Goal: Check status

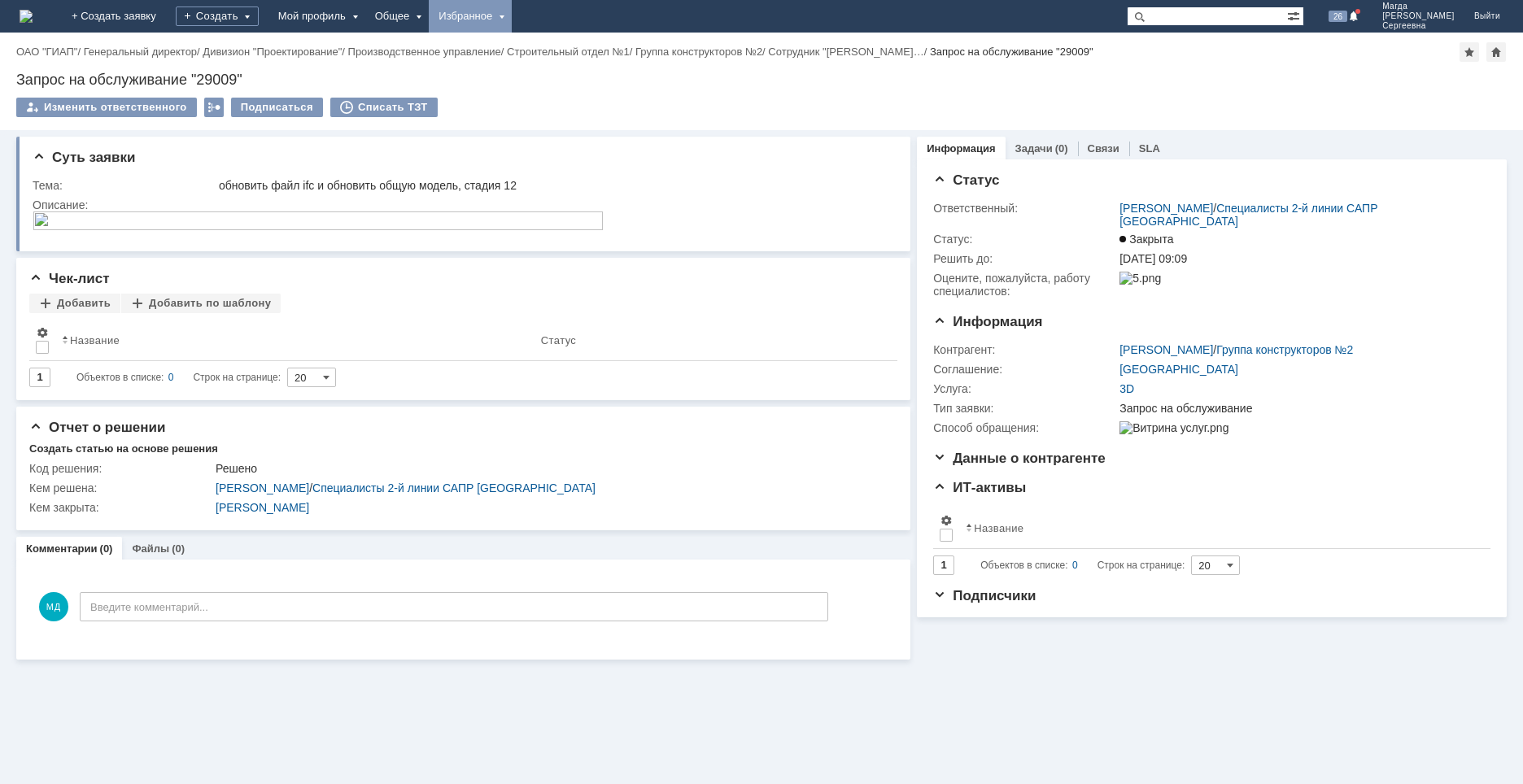
click at [511, 18] on div "Избранное" at bounding box center [470, 16] width 83 height 32
click at [553, 61] on link "Команда "Специалисты 2-й линии САПР [GEOGRAPHIC_DATA]"/Активности" at bounding box center [493, 75] width 124 height 72
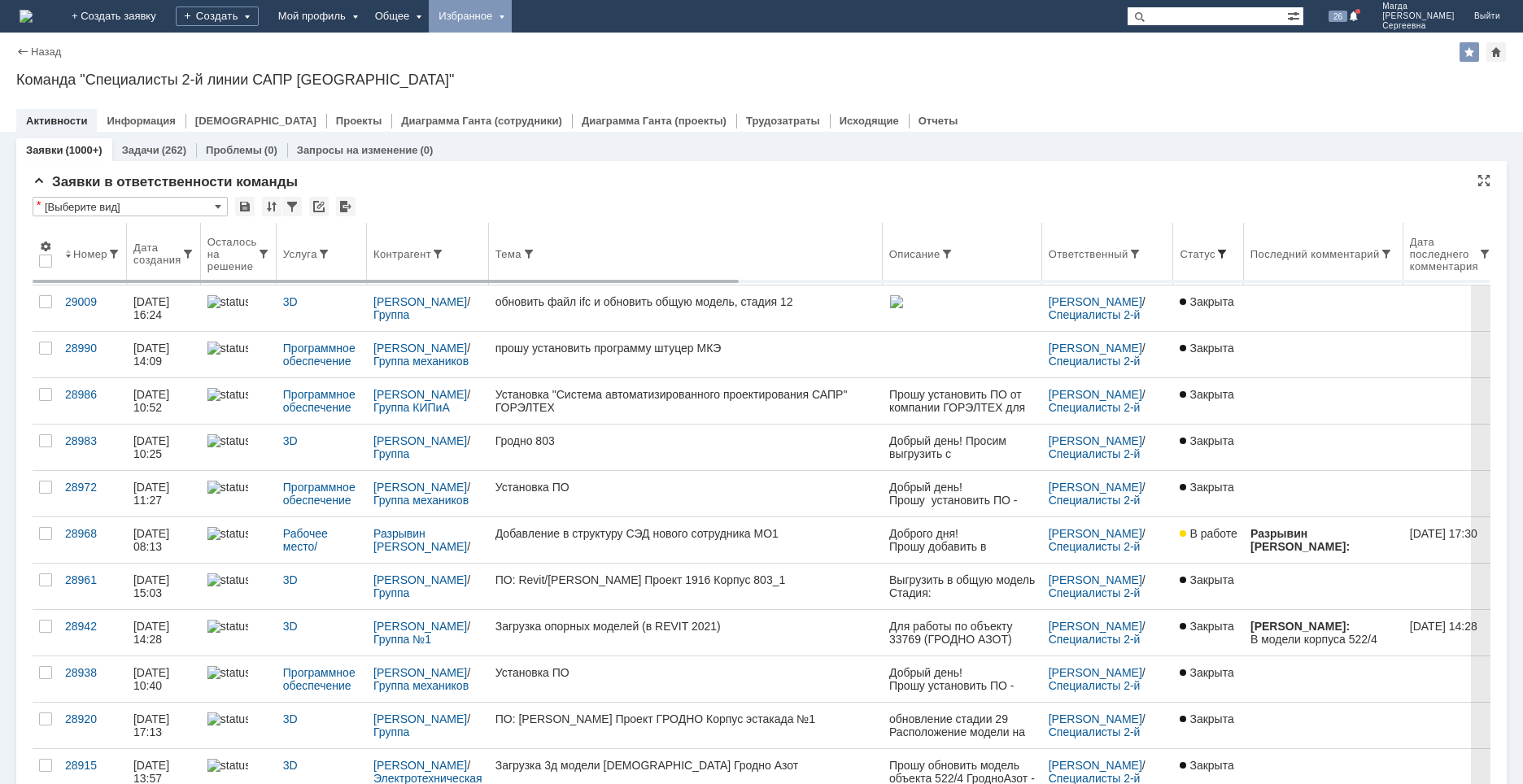
click at [1215, 250] on span at bounding box center [1221, 253] width 13 height 13
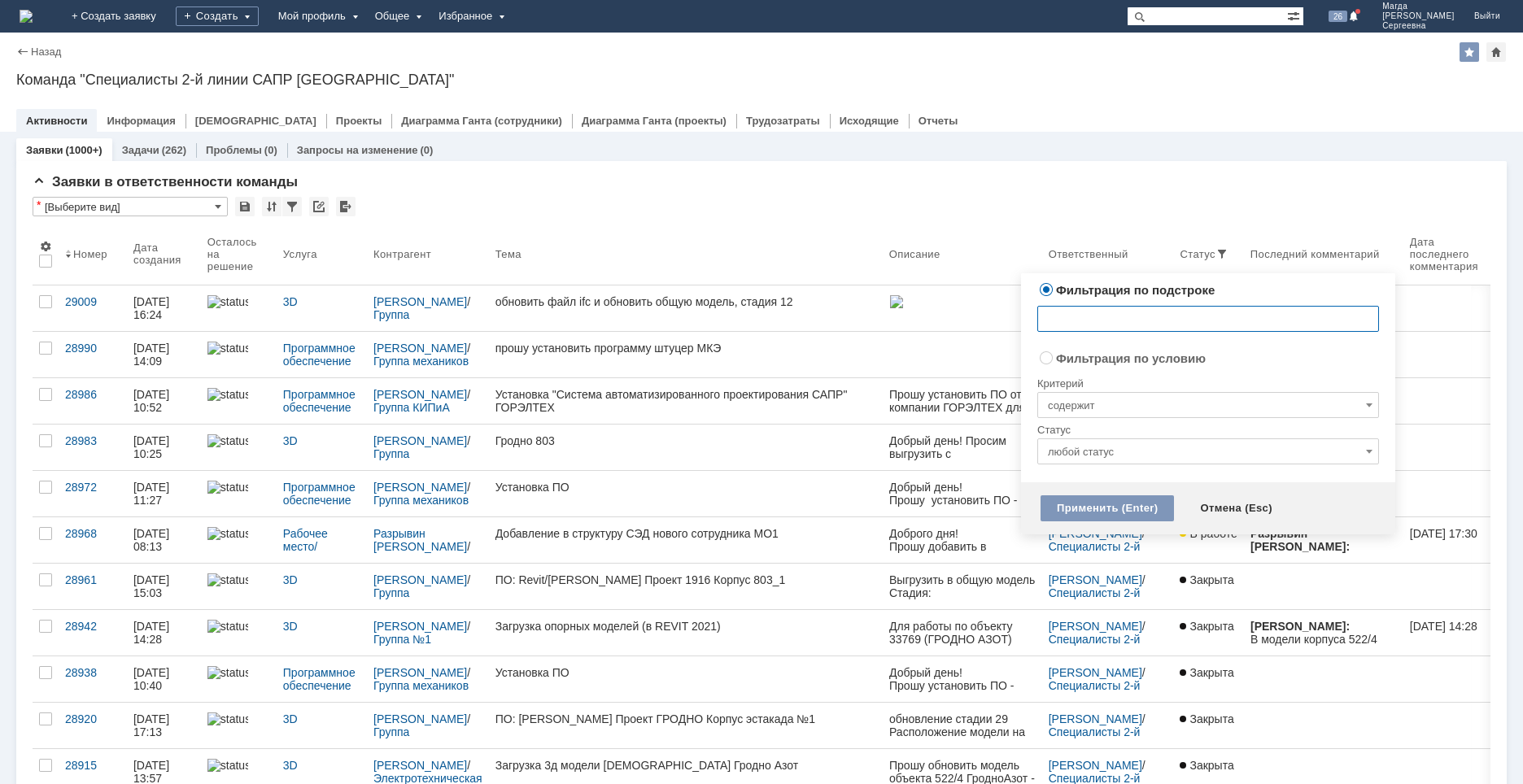
click at [1101, 453] on input "любой статус" at bounding box center [1207, 452] width 341 height 26
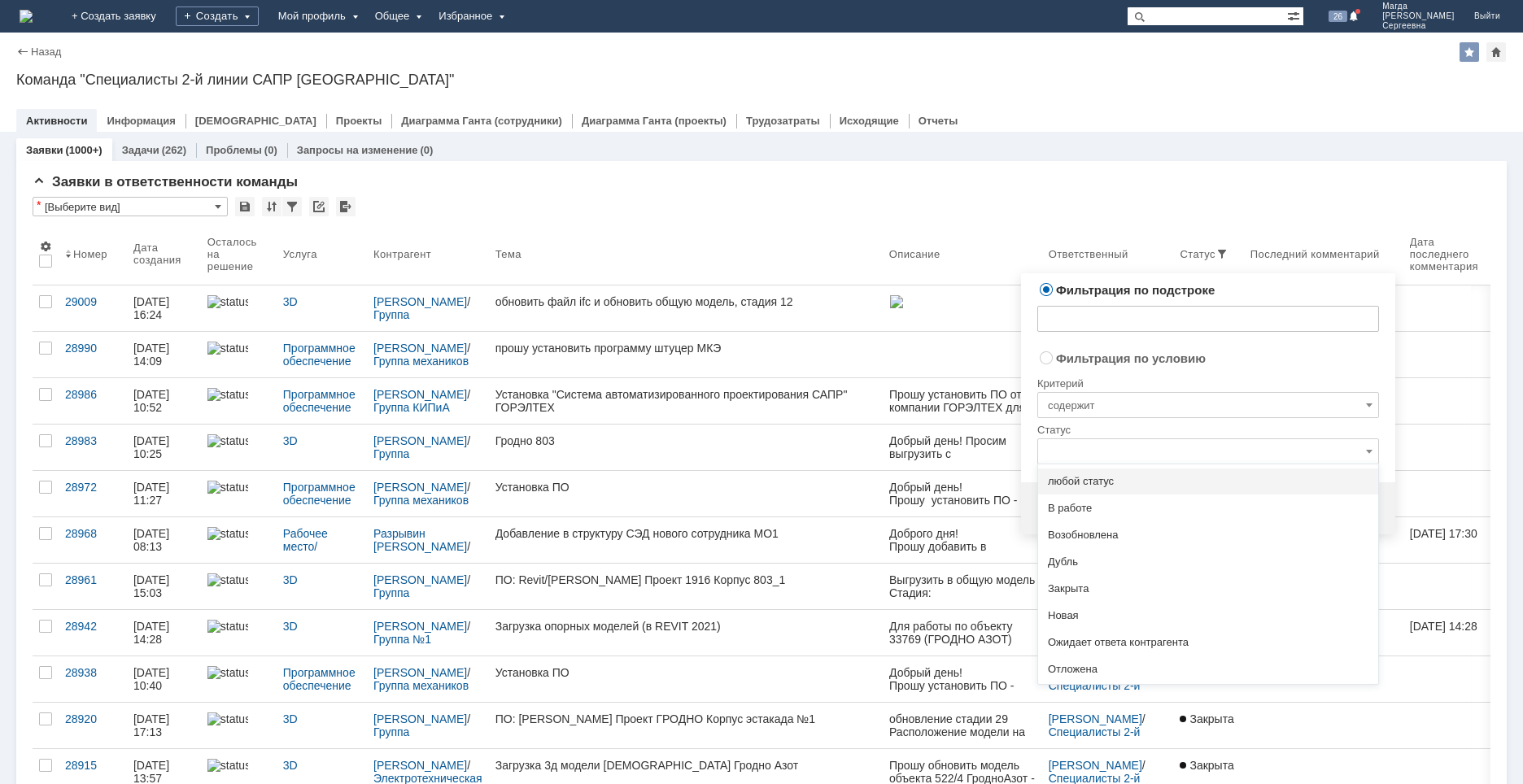
radio input "false"
radio input "true"
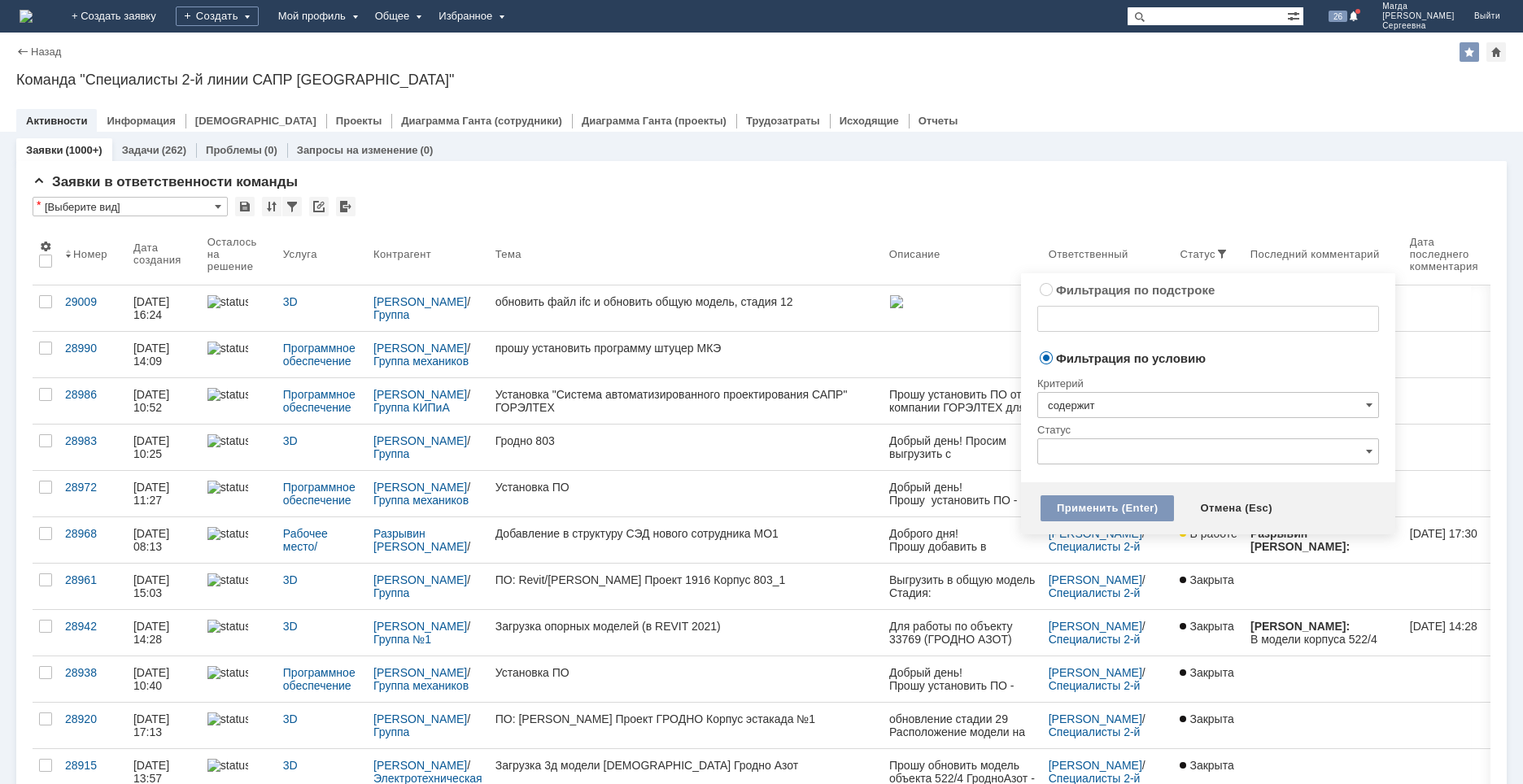
click at [1117, 401] on input "содержит" at bounding box center [1207, 405] width 341 height 26
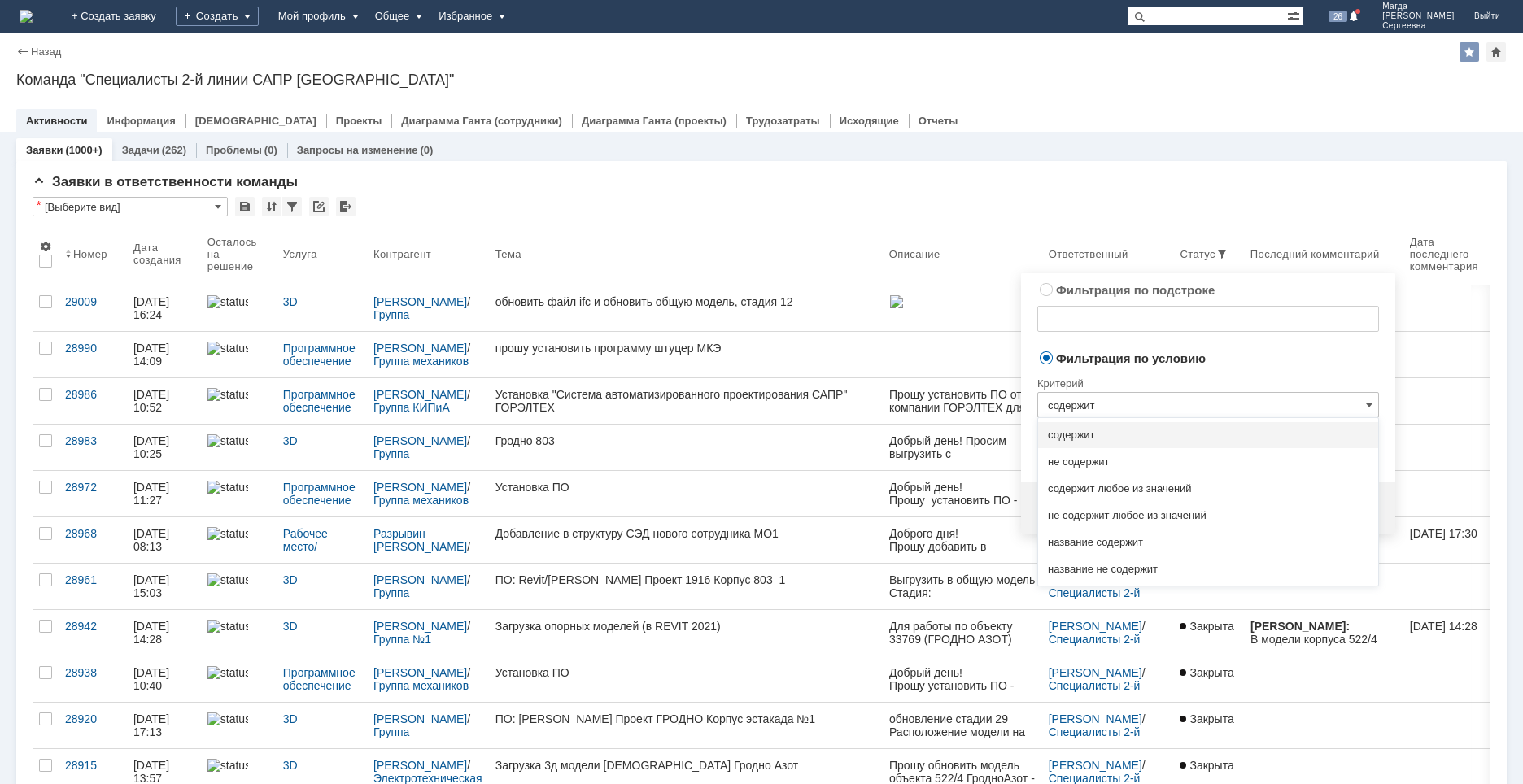
type input "любой статус"
click at [1108, 459] on span "не содержит" at bounding box center [1207, 461] width 320 height 13
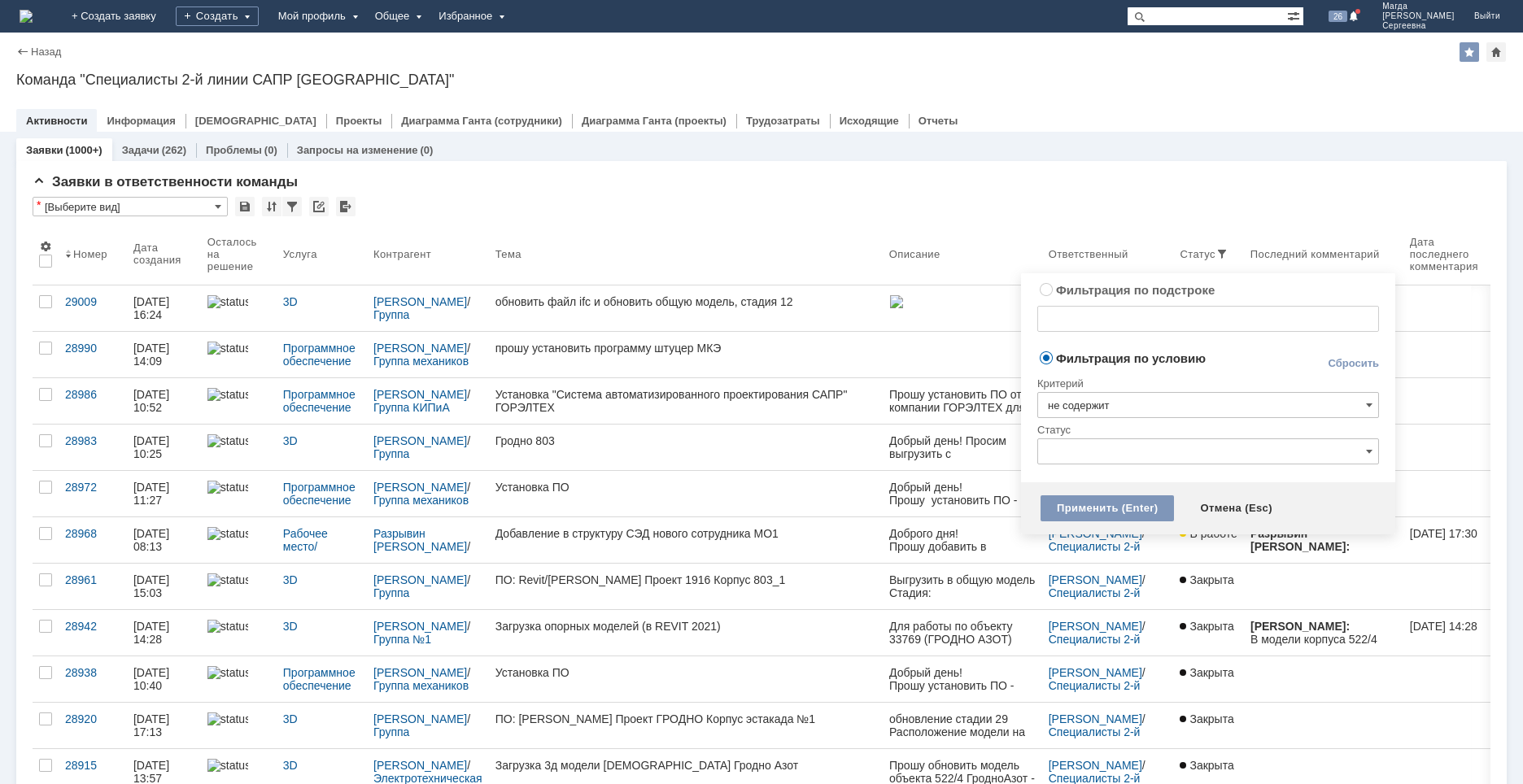
type input "не содержит"
click at [1100, 453] on input "text" at bounding box center [1207, 452] width 341 height 26
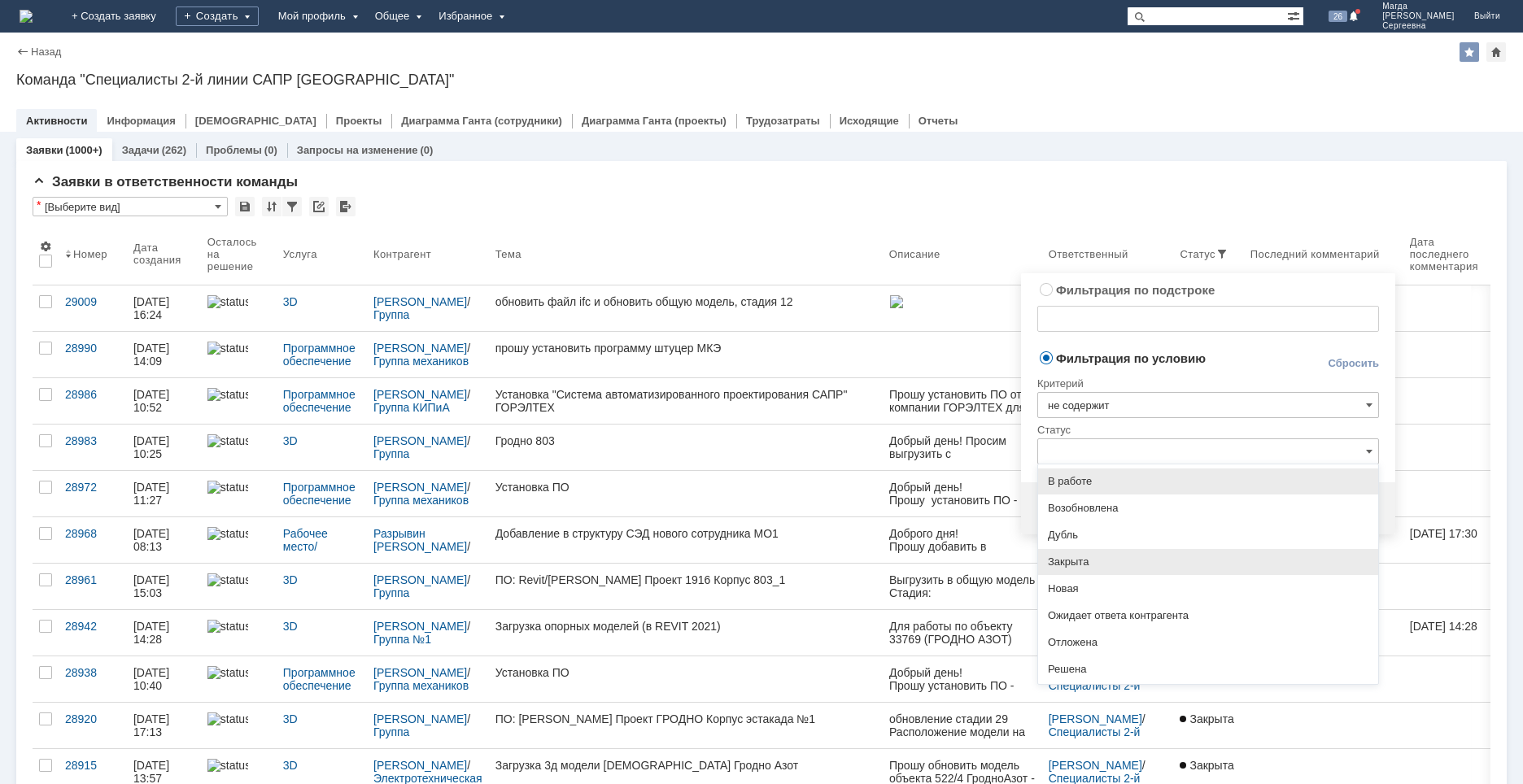
click at [1113, 572] on div "Закрыта" at bounding box center [1208, 562] width 340 height 26
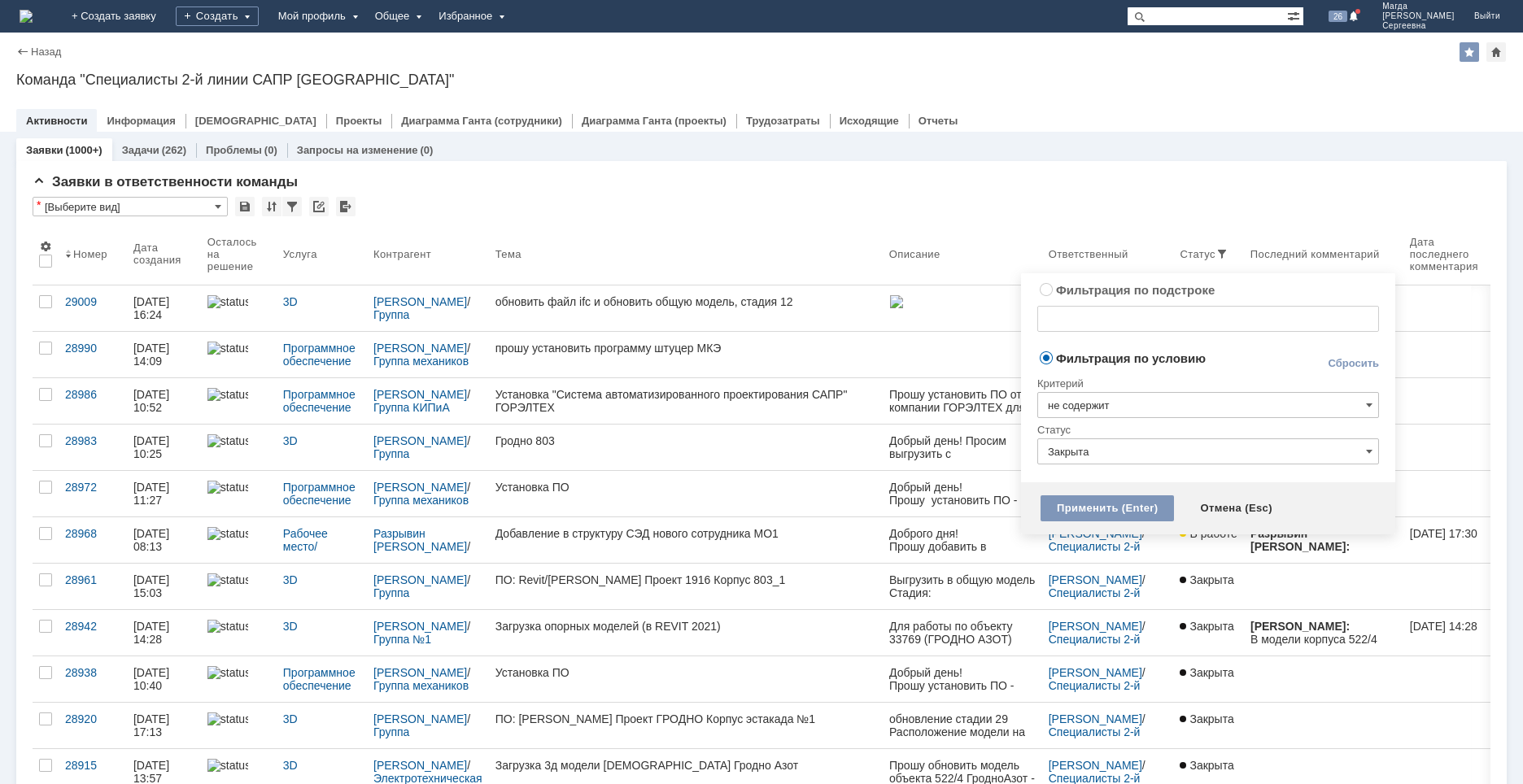
type input "Закрыта"
click at [1091, 518] on div "Применить (Enter)" at bounding box center [1107, 509] width 133 height 26
